Goal: Obtain resource: Download file/media

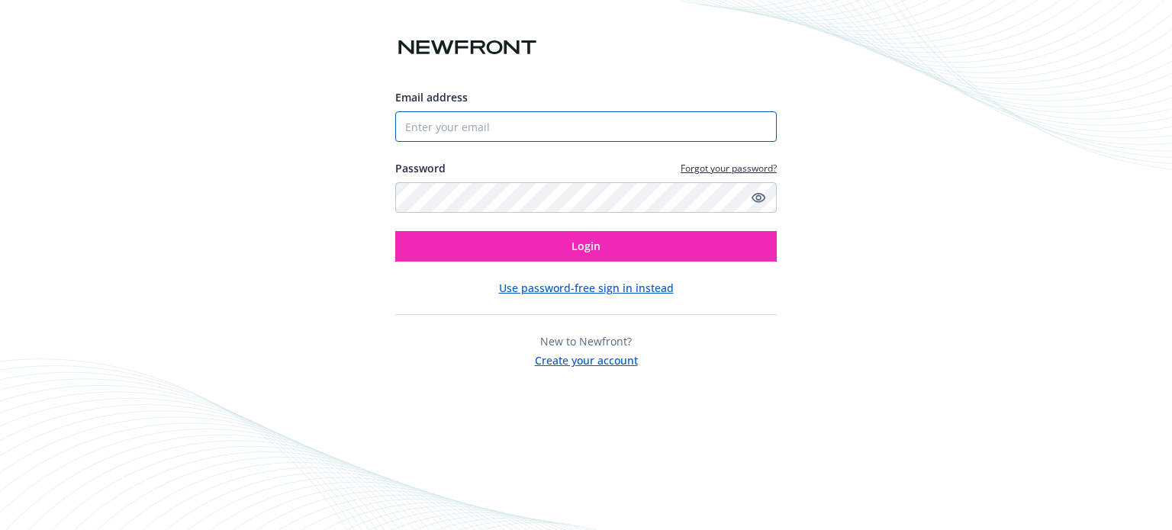
click at [647, 129] on input "Email address" at bounding box center [586, 126] width 382 height 31
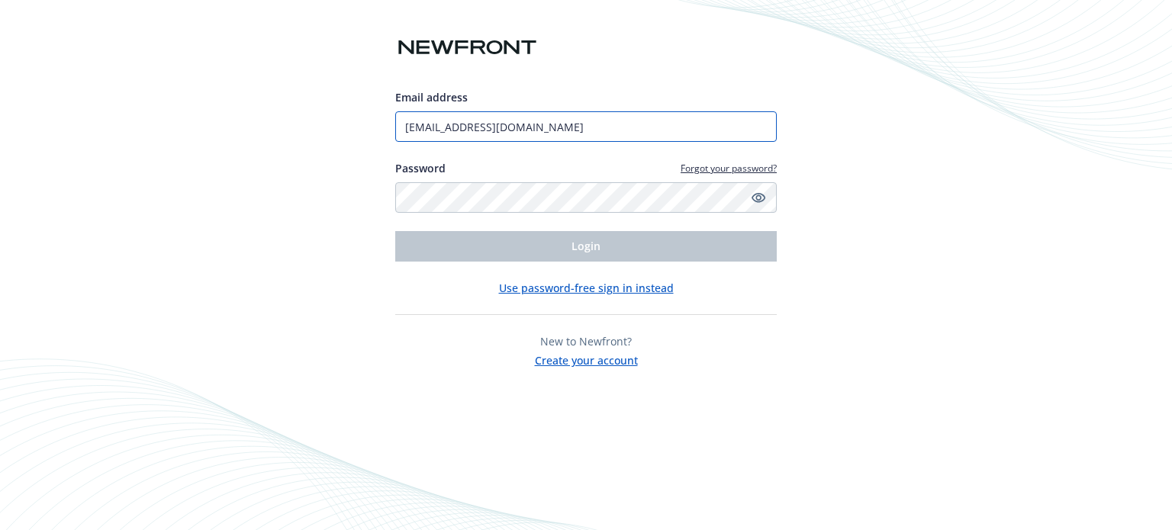
type input "[EMAIL_ADDRESS][DOMAIN_NAME]"
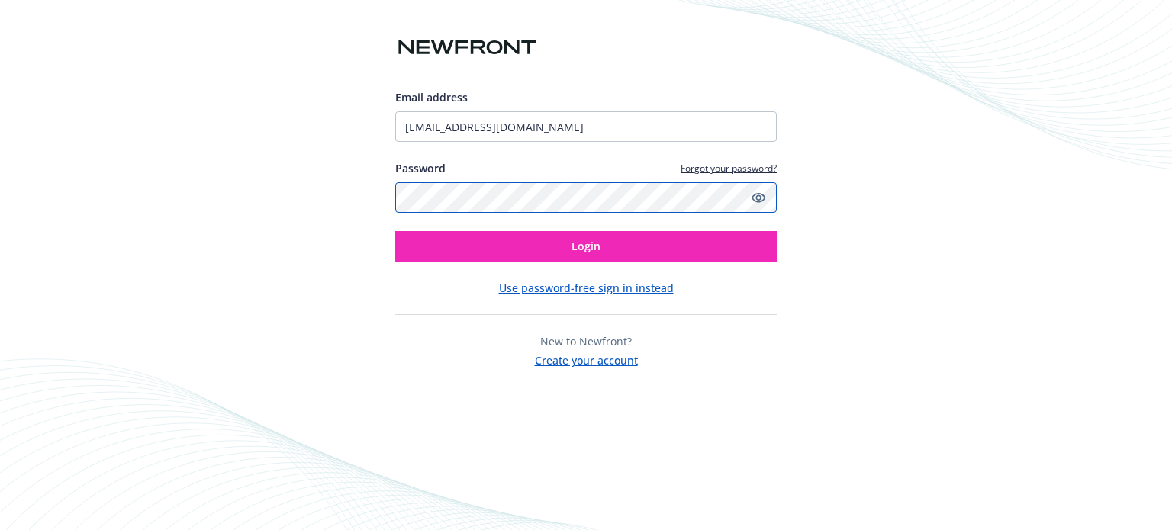
click at [395, 231] on button "Login" at bounding box center [586, 246] width 382 height 31
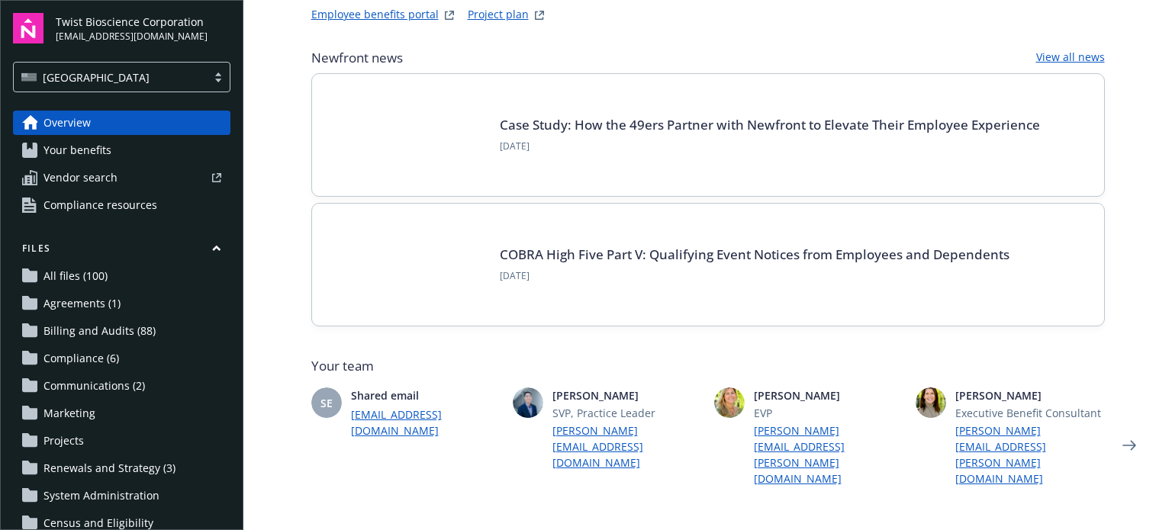
scroll to position [153, 0]
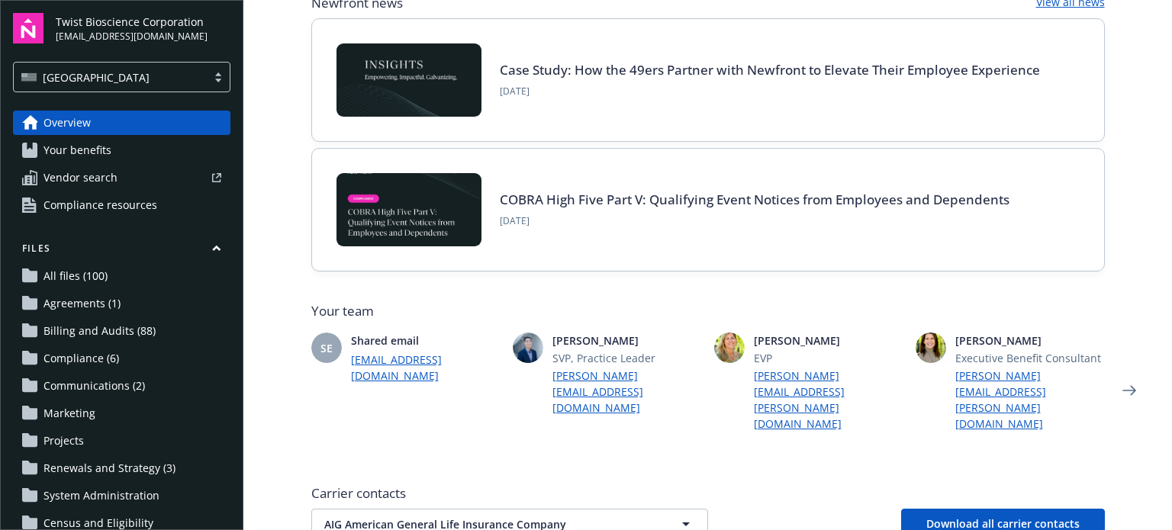
click at [104, 275] on span "All files (100)" at bounding box center [75, 276] width 64 height 24
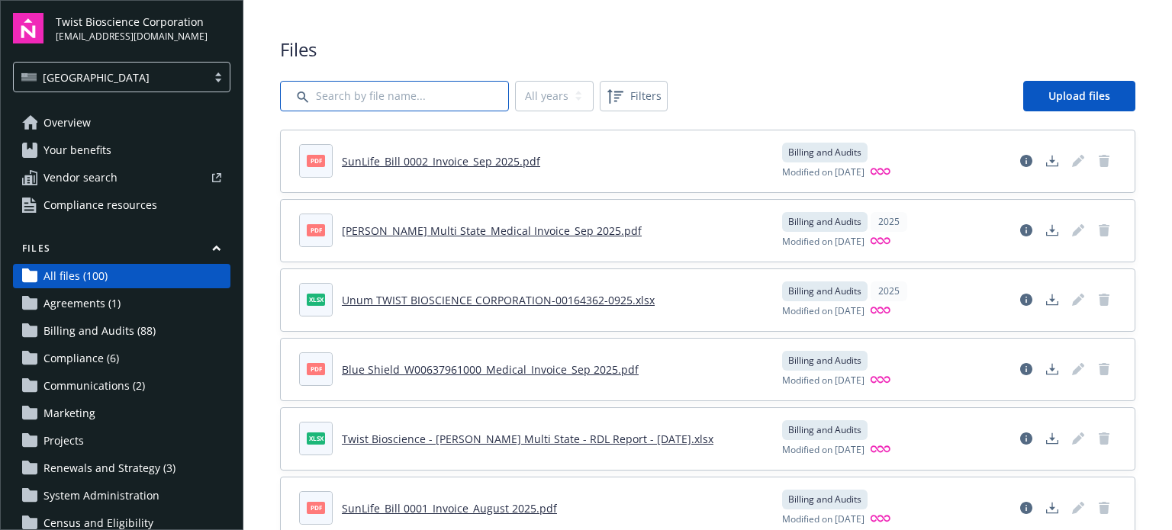
click at [435, 97] on input "Search by file name..." at bounding box center [394, 96] width 229 height 31
type input "strategic"
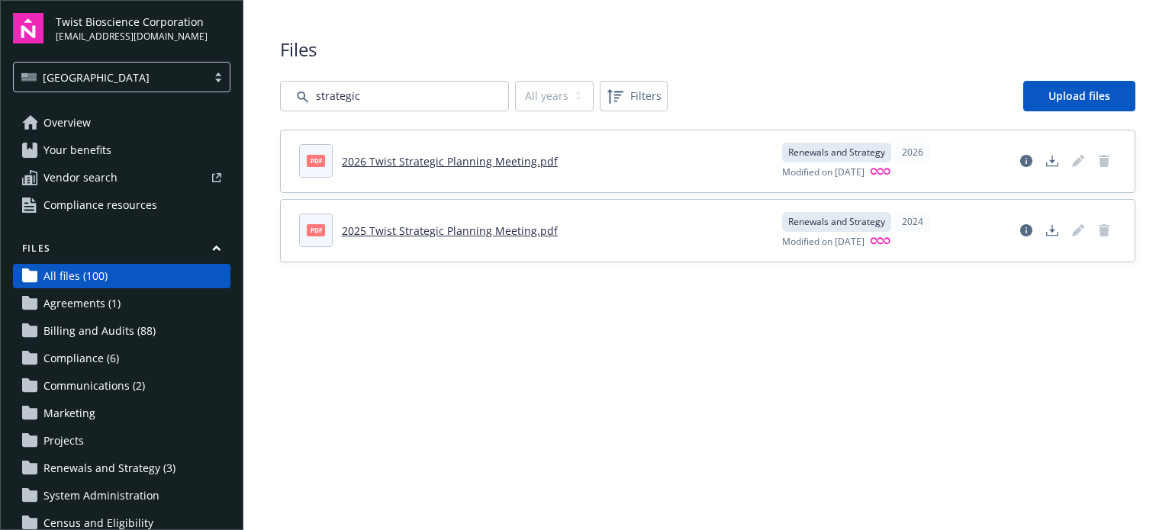
click at [483, 167] on link "2026 Twist Strategic Planning Meeting.pdf" at bounding box center [450, 161] width 216 height 14
